Goal: Task Accomplishment & Management: Manage account settings

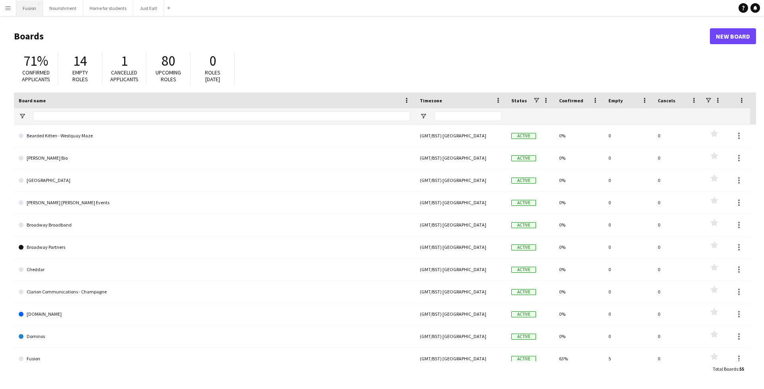
click at [27, 10] on button "Fusion Close" at bounding box center [29, 8] width 27 height 16
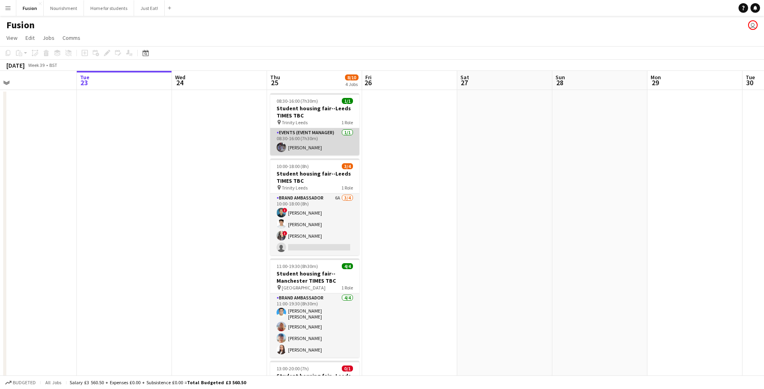
click at [293, 150] on app-card-role "Events (Event Manager) [DATE] 08:30-16:00 (7h30m) [PERSON_NAME]" at bounding box center [314, 141] width 89 height 27
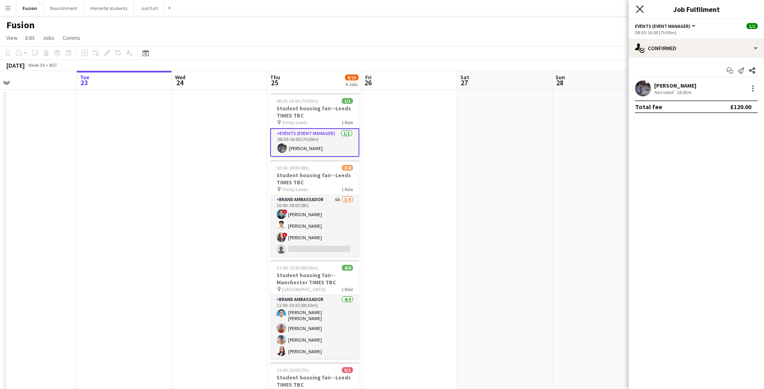
click at [636, 8] on icon "Close pop-in" at bounding box center [640, 9] width 8 height 8
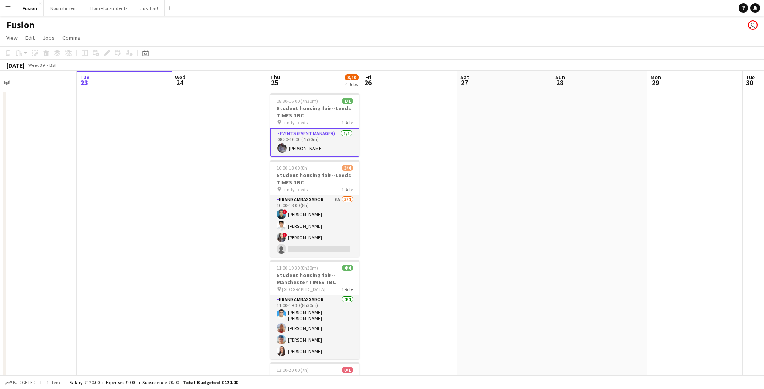
click at [280, 147] on app-user-avatar at bounding box center [282, 148] width 10 height 10
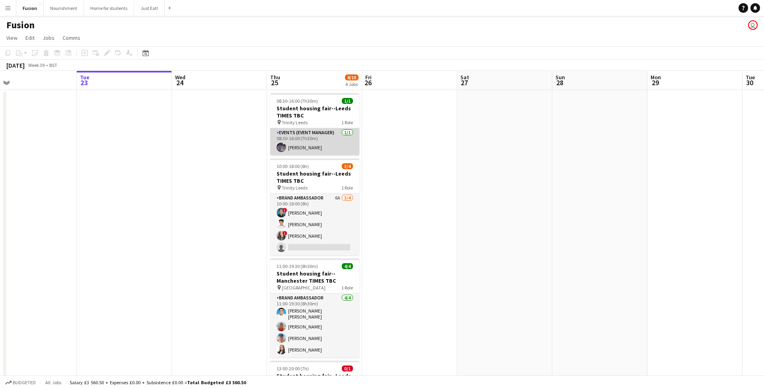
click at [299, 148] on app-card-role "Events (Event Manager) [DATE] 08:30-16:00 (7h30m) [PERSON_NAME]" at bounding box center [314, 141] width 89 height 27
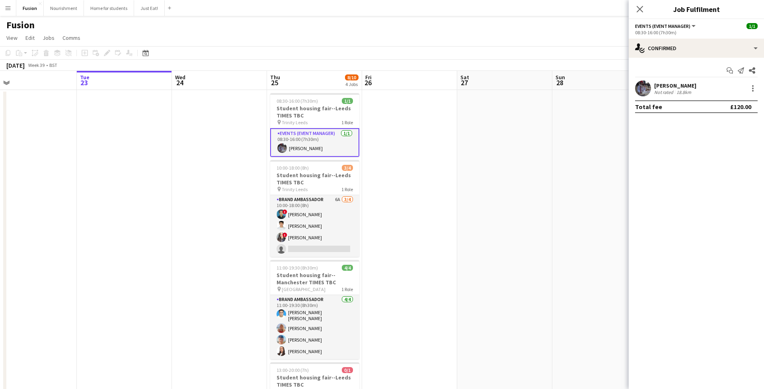
click at [644, 86] on app-user-avatar at bounding box center [643, 88] width 16 height 16
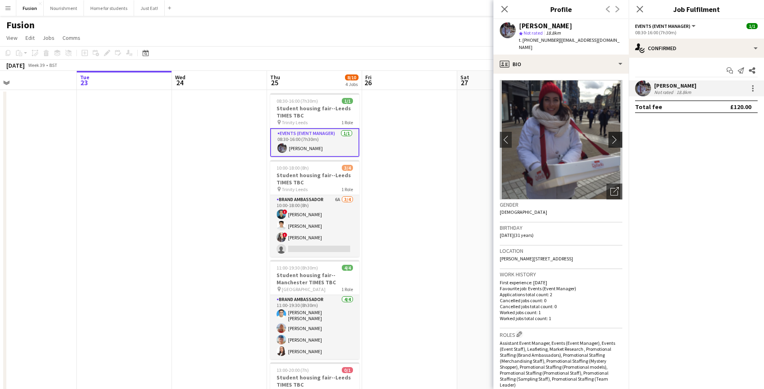
click at [616, 135] on app-icon "chevron-right" at bounding box center [617, 139] width 12 height 8
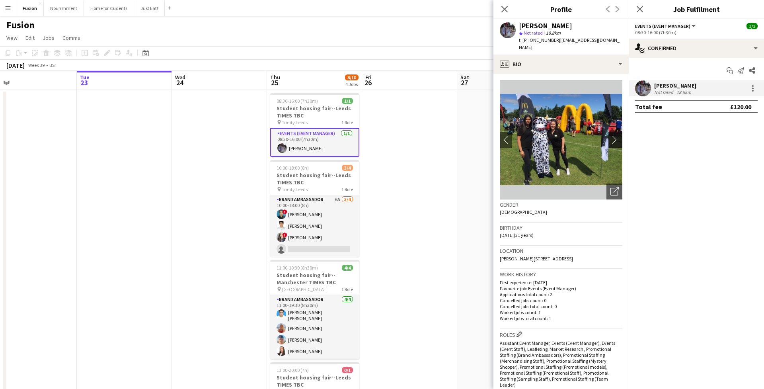
click at [616, 135] on app-icon "chevron-right" at bounding box center [617, 139] width 12 height 8
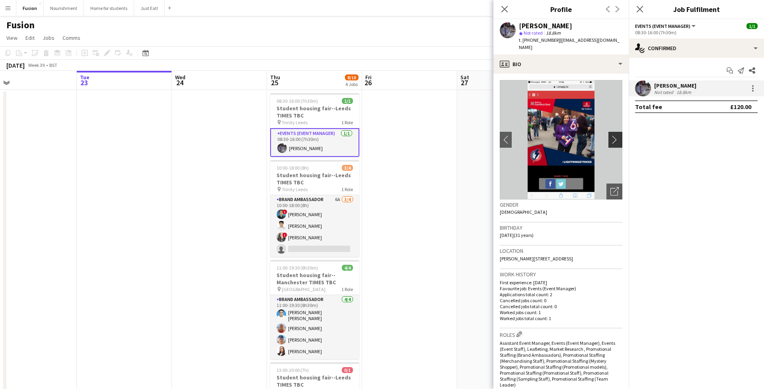
click at [616, 135] on app-icon "chevron-right" at bounding box center [617, 139] width 12 height 8
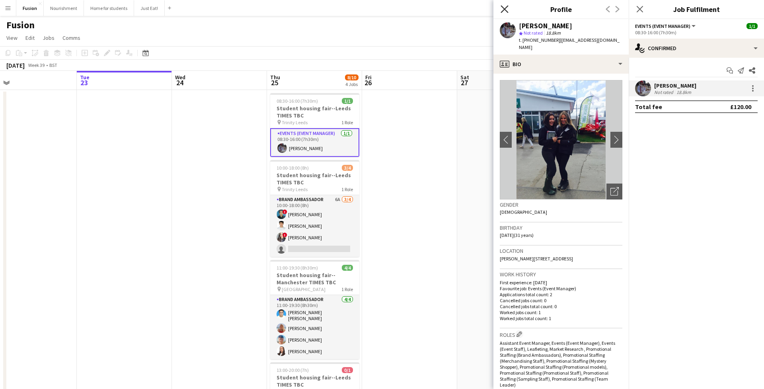
click at [501, 11] on icon "Close pop-in" at bounding box center [505, 9] width 8 height 8
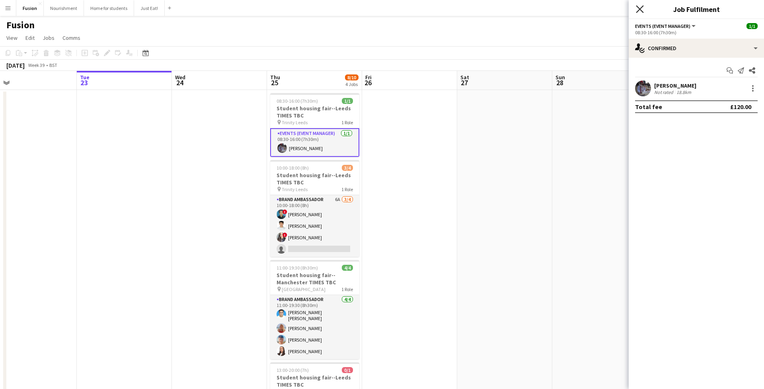
click at [644, 12] on icon "Close pop-in" at bounding box center [640, 9] width 8 height 8
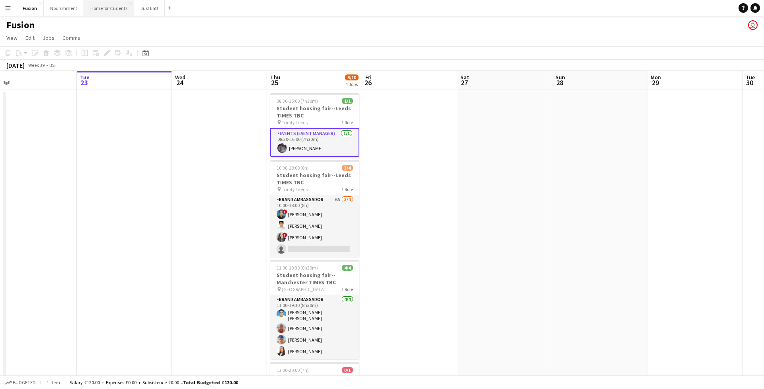
click at [96, 8] on button "Home for students Close" at bounding box center [109, 8] width 50 height 16
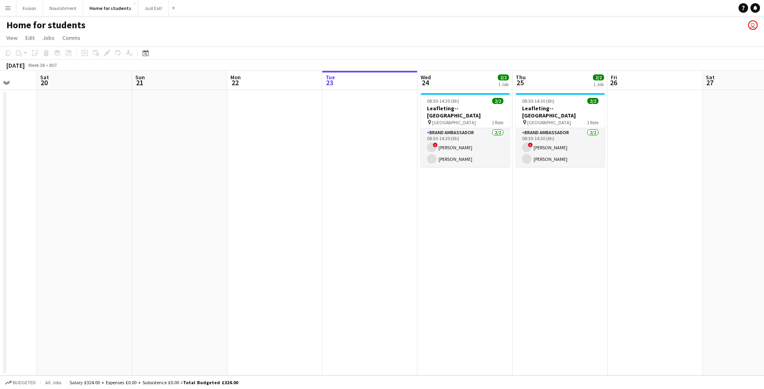
scroll to position [0, 231]
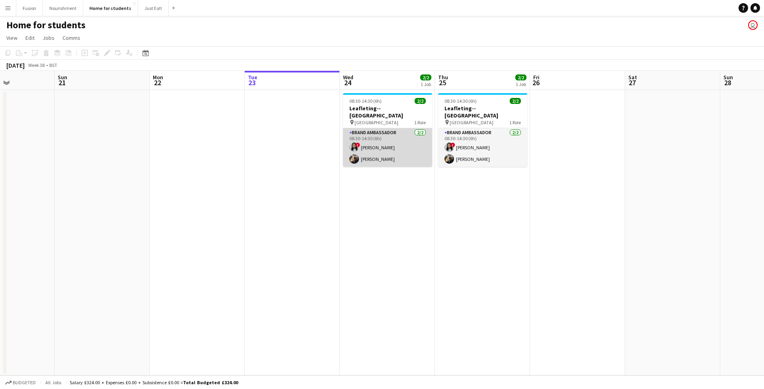
click at [381, 152] on app-card-role "Brand Ambassador [DATE] 08:30-14:30 (6h) ! [PERSON_NAME] [PERSON_NAME] Chamundi" at bounding box center [387, 147] width 89 height 39
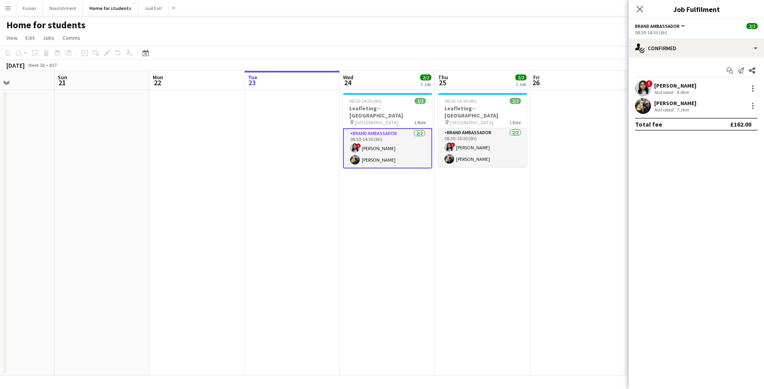
click at [644, 106] on app-user-avatar at bounding box center [643, 106] width 16 height 16
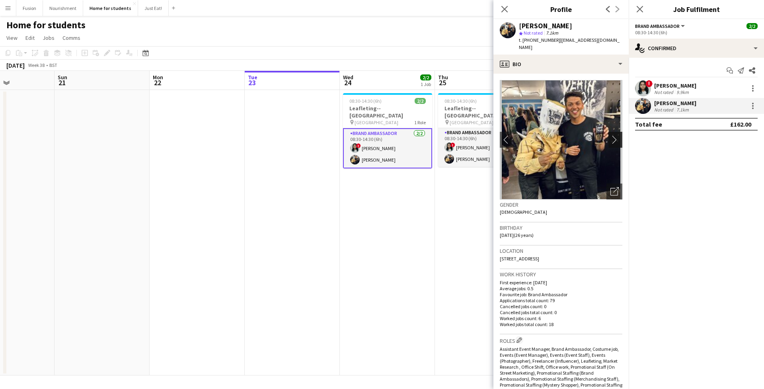
click at [616, 135] on app-icon "chevron-right" at bounding box center [617, 139] width 12 height 8
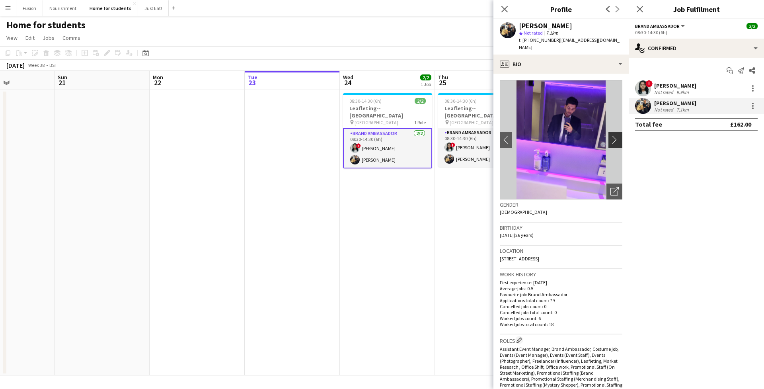
click at [616, 135] on app-icon "chevron-right" at bounding box center [617, 139] width 12 height 8
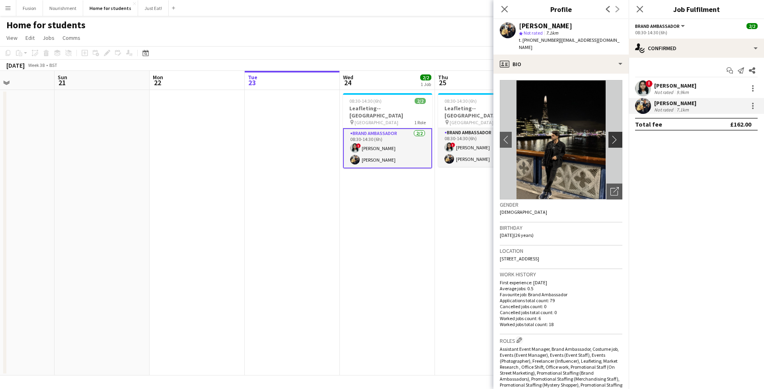
click at [616, 135] on app-icon "chevron-right" at bounding box center [617, 139] width 12 height 8
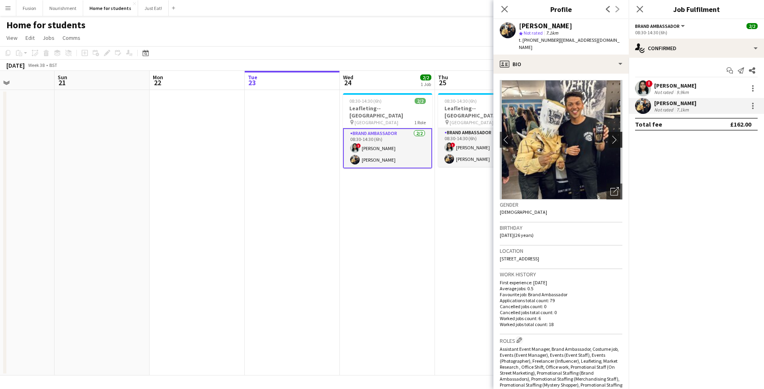
click at [616, 135] on app-icon "chevron-right" at bounding box center [617, 139] width 12 height 8
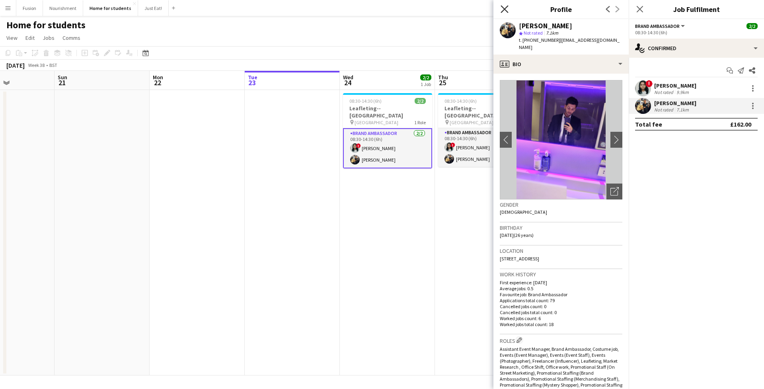
click at [503, 10] on icon at bounding box center [505, 9] width 8 height 8
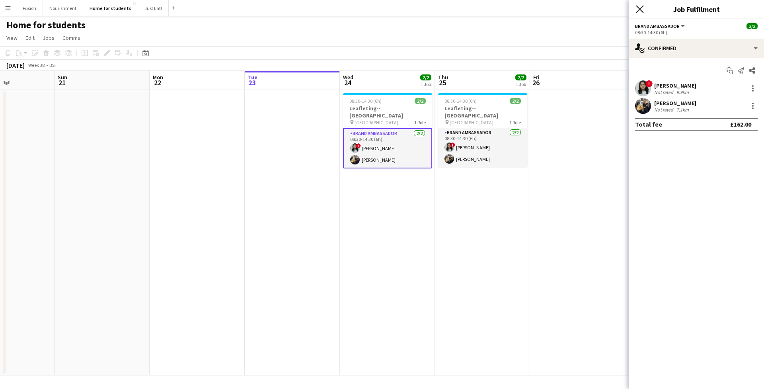
click at [640, 11] on icon "Close pop-in" at bounding box center [640, 9] width 8 height 8
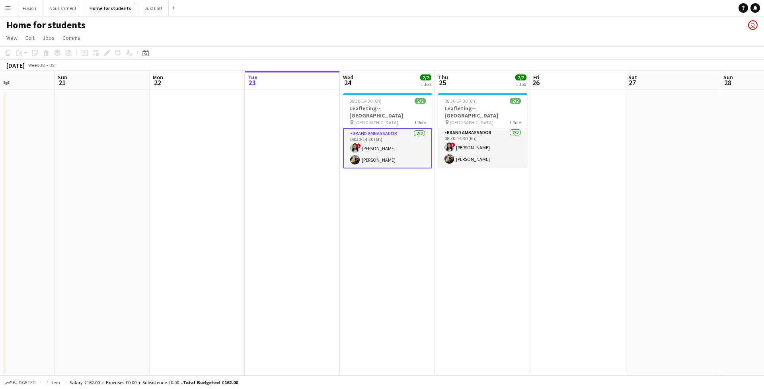
click at [354, 155] on app-user-avatar at bounding box center [355, 160] width 10 height 10
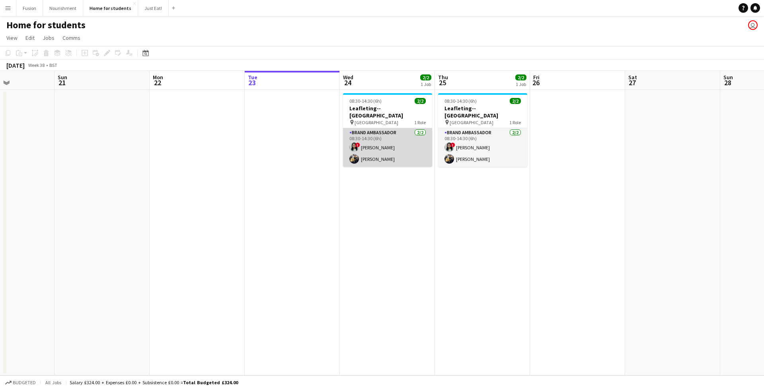
click at [354, 154] on app-user-avatar at bounding box center [354, 159] width 10 height 10
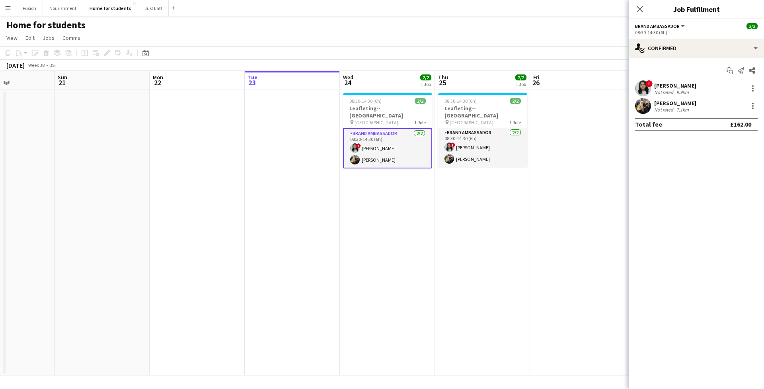
click at [648, 107] on app-user-avatar at bounding box center [643, 106] width 16 height 16
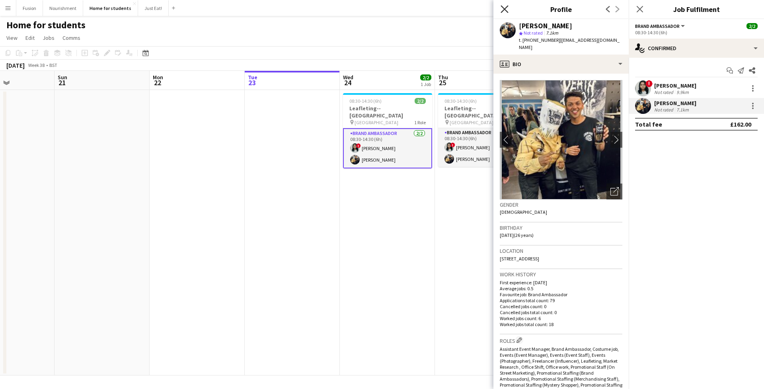
click at [505, 9] on icon "Close pop-in" at bounding box center [505, 9] width 8 height 8
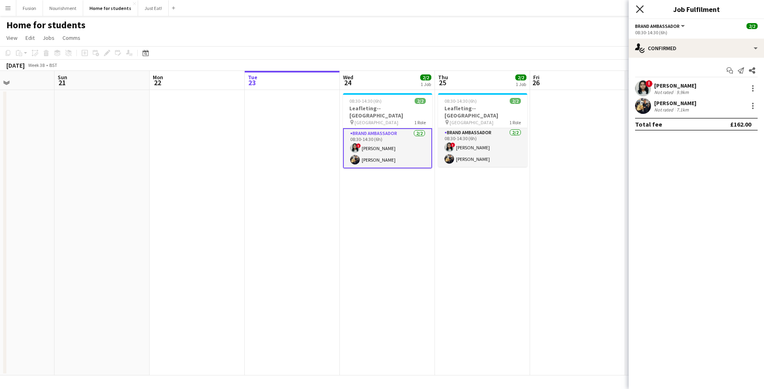
click at [640, 7] on icon "Close pop-in" at bounding box center [640, 9] width 8 height 8
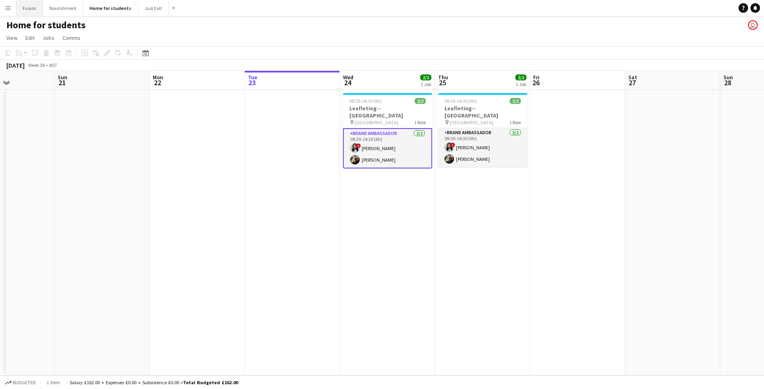
click at [29, 12] on button "Fusion Close" at bounding box center [29, 8] width 27 height 16
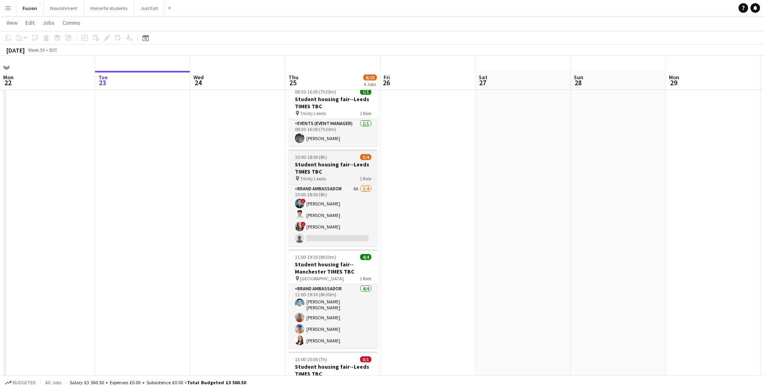
scroll to position [0, 0]
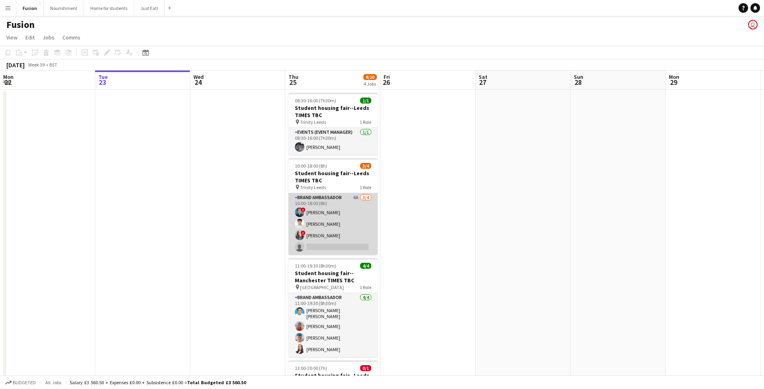
click at [317, 234] on app-card-role "Brand Ambassador 6A [DATE] 10:00-18:00 (8h) ! [PERSON_NAME] [PERSON_NAME] ! [PE…" at bounding box center [333, 224] width 89 height 62
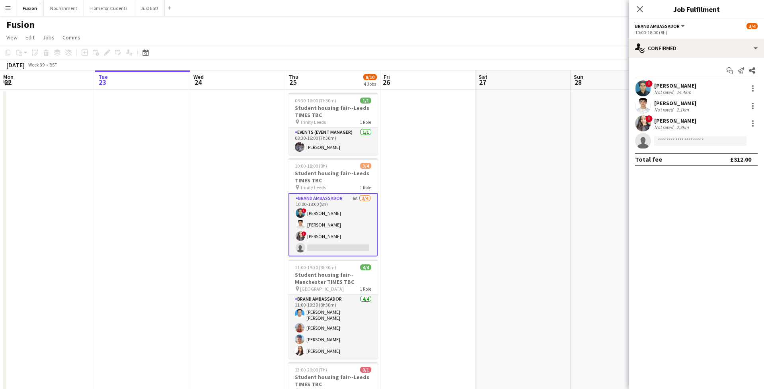
click at [645, 124] on app-user-avatar at bounding box center [643, 123] width 16 height 16
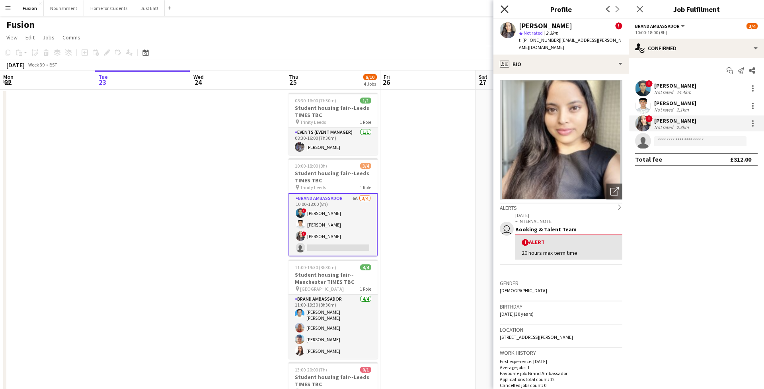
click at [504, 9] on icon at bounding box center [505, 9] width 8 height 8
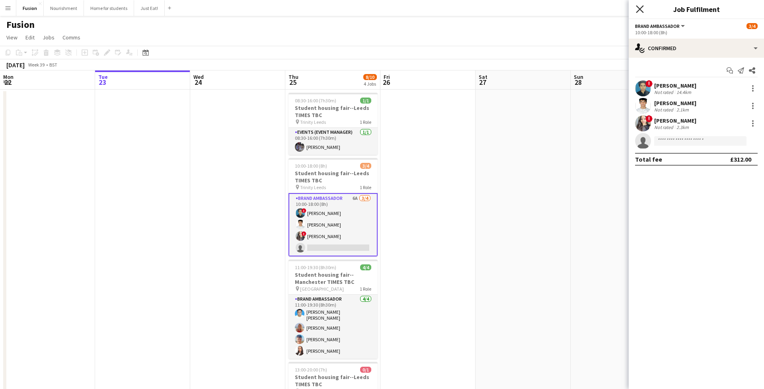
click at [640, 9] on icon at bounding box center [640, 9] width 8 height 8
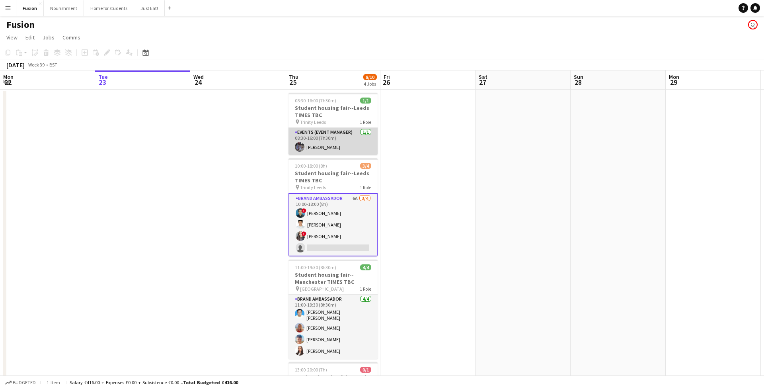
click at [296, 147] on app-user-avatar at bounding box center [300, 147] width 10 height 10
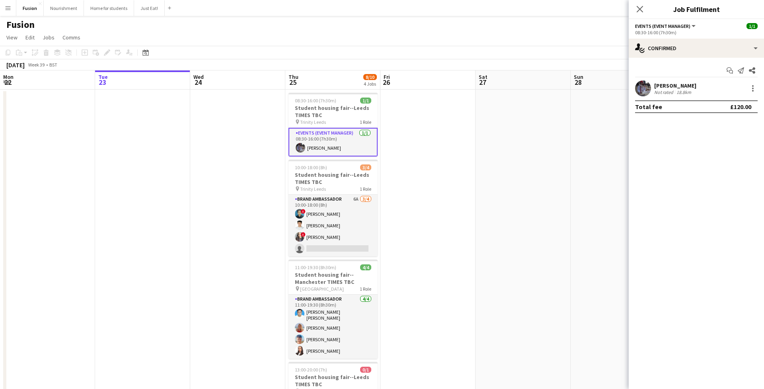
click at [642, 86] on app-user-avatar at bounding box center [643, 88] width 16 height 16
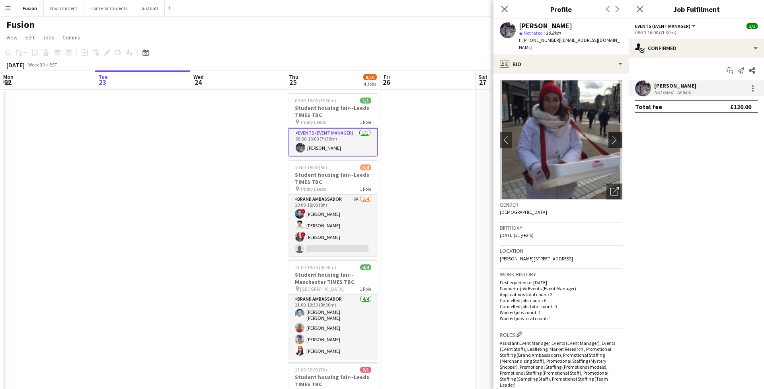
click at [616, 135] on app-icon "chevron-right" at bounding box center [617, 139] width 12 height 8
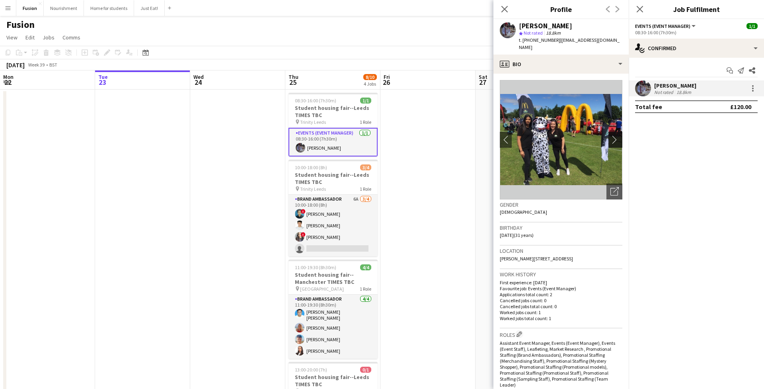
click at [616, 135] on app-icon "chevron-right" at bounding box center [617, 139] width 12 height 8
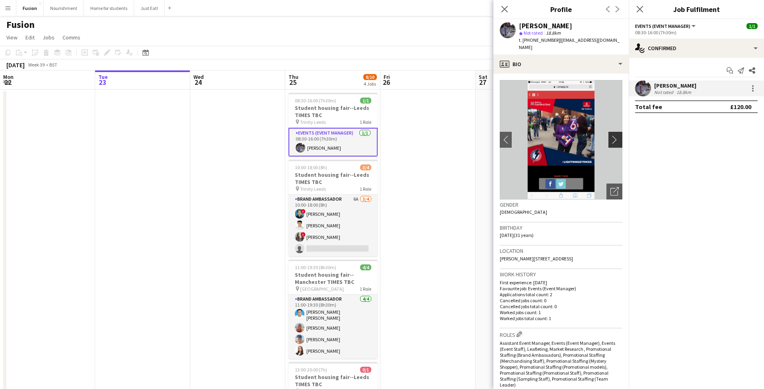
click at [616, 135] on app-icon "chevron-right" at bounding box center [617, 139] width 12 height 8
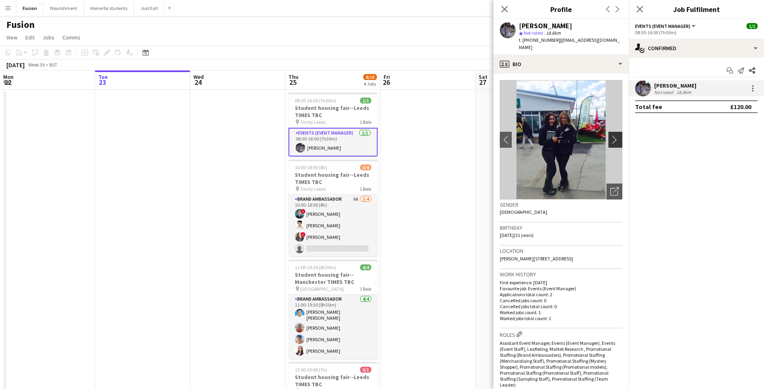
click at [616, 135] on app-icon "chevron-right" at bounding box center [617, 139] width 12 height 8
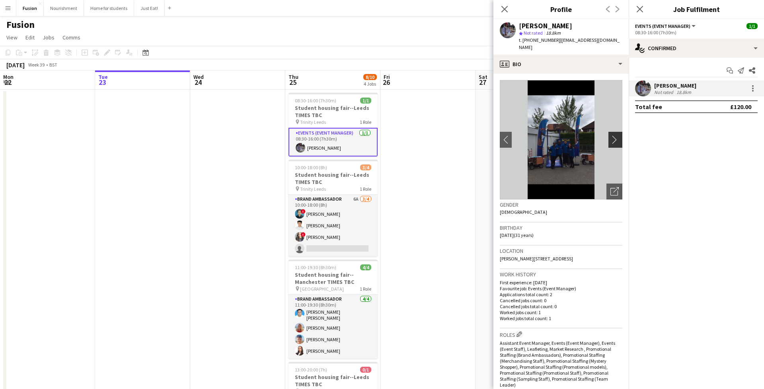
click at [616, 135] on app-icon "chevron-right" at bounding box center [617, 139] width 12 height 8
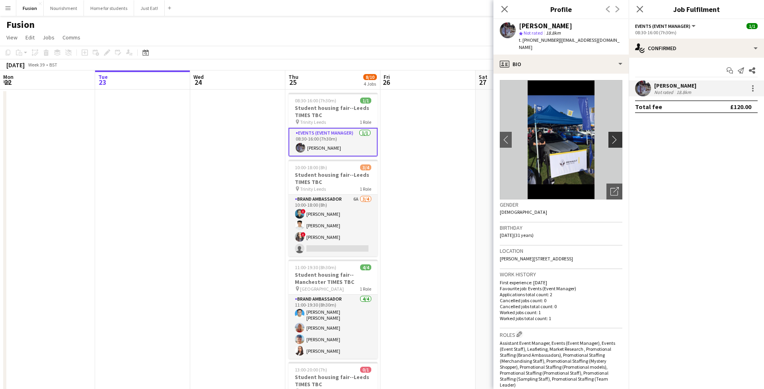
click at [616, 135] on app-icon "chevron-right" at bounding box center [617, 139] width 12 height 8
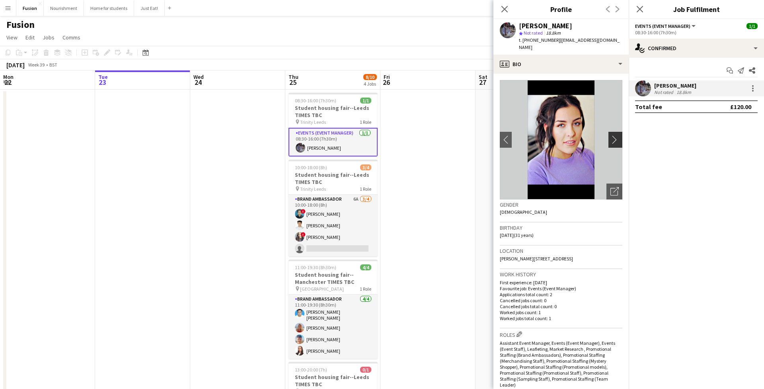
click at [616, 135] on app-icon "chevron-right" at bounding box center [617, 139] width 12 height 8
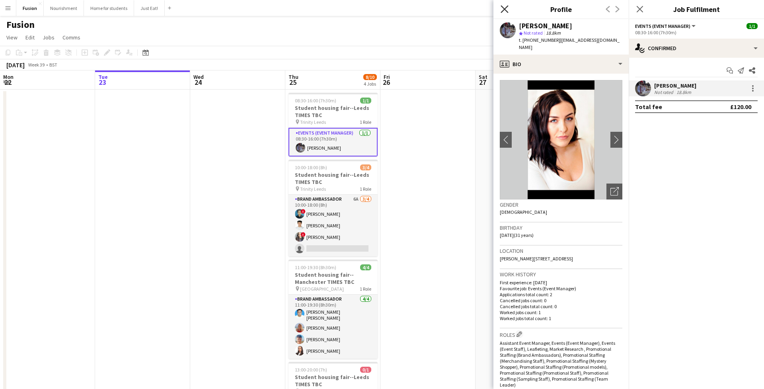
click at [505, 10] on icon at bounding box center [505, 9] width 8 height 8
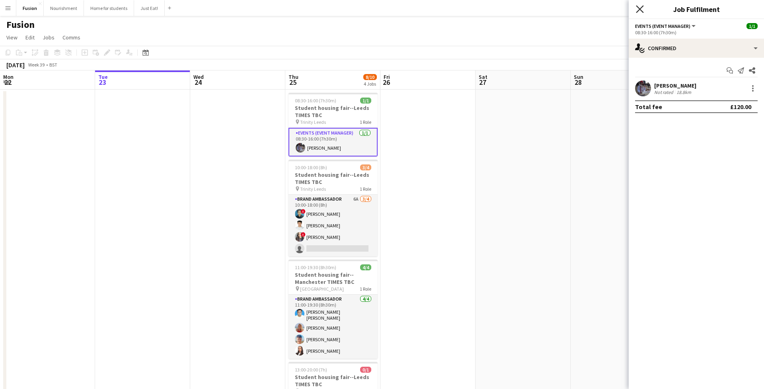
click at [641, 9] on icon at bounding box center [640, 9] width 8 height 8
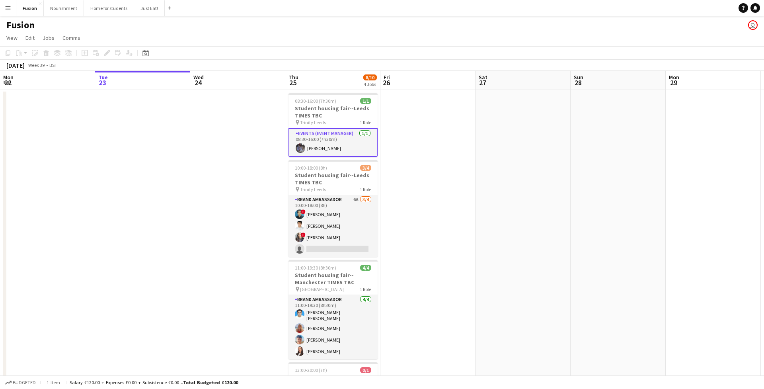
scroll to position [0, 0]
